Goal: Task Accomplishment & Management: Manage account settings

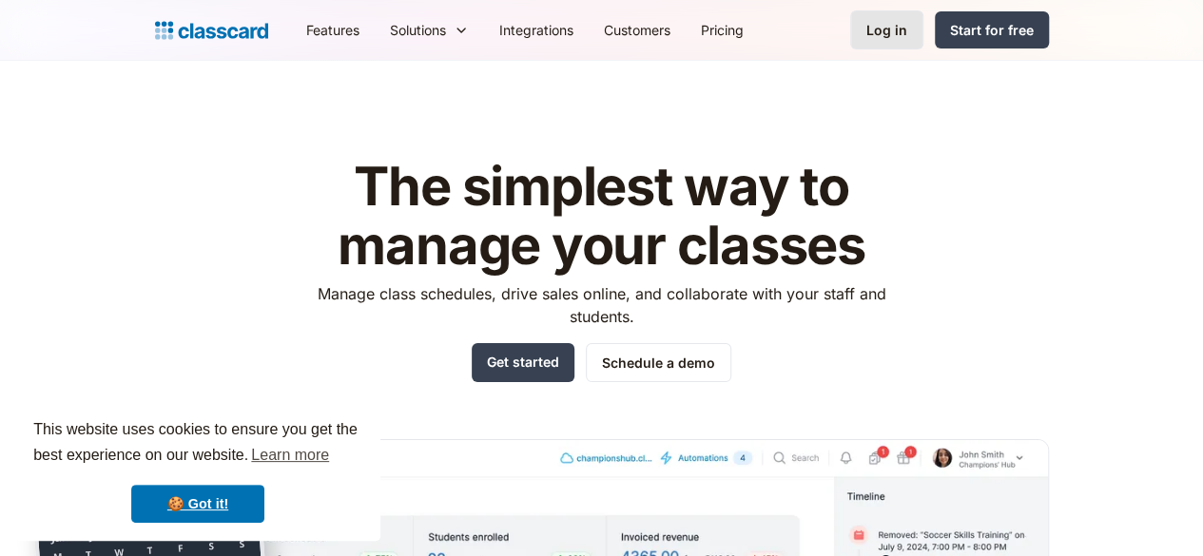
click at [907, 28] on div "Log in" at bounding box center [886, 30] width 41 height 20
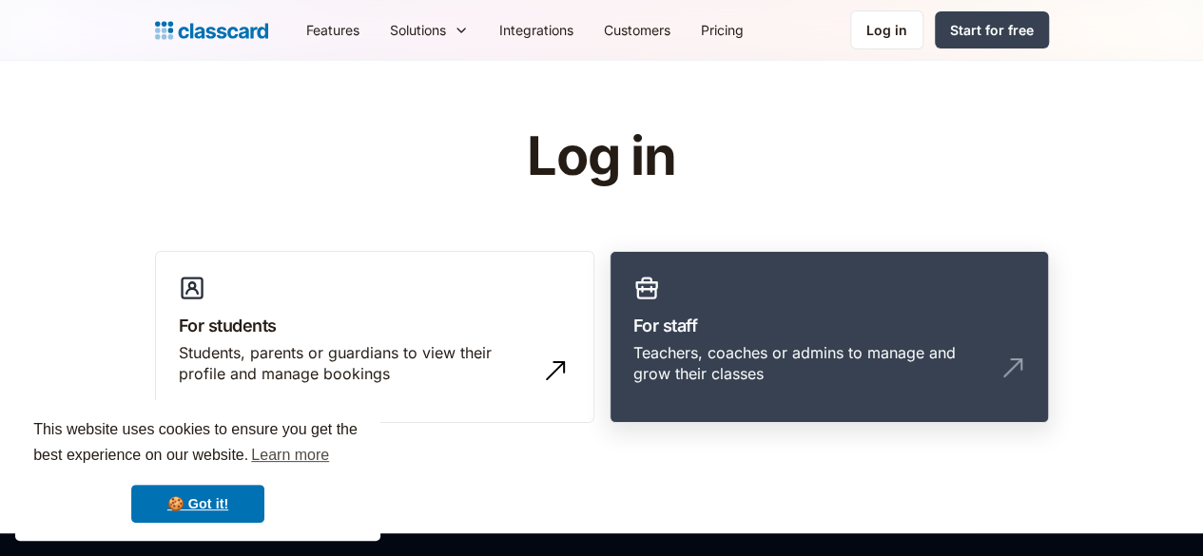
click at [803, 319] on h3 "For staff" at bounding box center [829, 326] width 392 height 26
